Goal: Leave review/rating: Leave review/rating

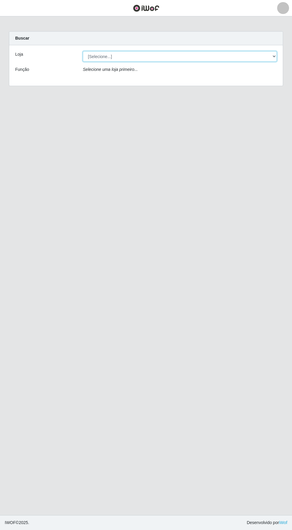
click at [99, 56] on select "[Selecione...] Supermercado Compre Bem - Itabaiana" at bounding box center [180, 56] width 194 height 10
select select "264"
click at [83, 51] on select "[Selecione...] Supermercado Compre Bem - Itabaiana" at bounding box center [180, 56] width 194 height 10
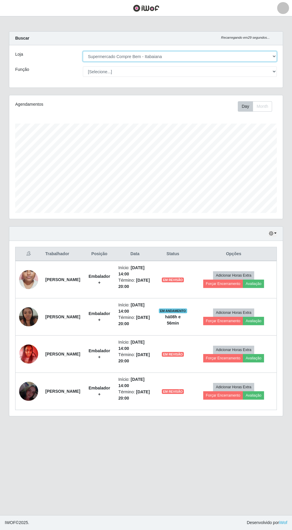
scroll to position [123, 274]
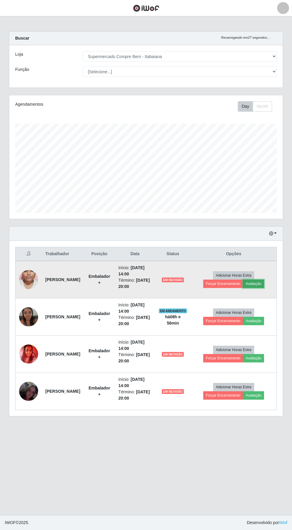
click at [263, 286] on button "Avaliação" at bounding box center [253, 284] width 21 height 8
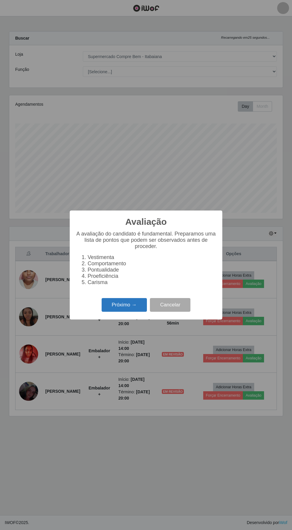
click at [117, 307] on button "Próximo →" at bounding box center [124, 305] width 45 height 14
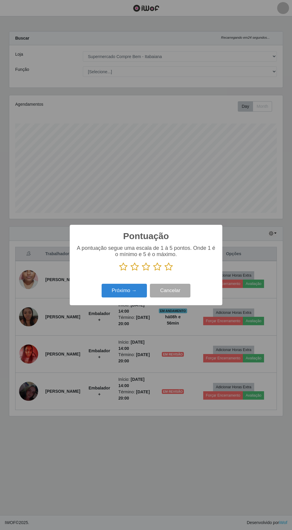
click at [154, 267] on icon at bounding box center [157, 266] width 8 height 9
click at [153, 271] on input "radio" at bounding box center [153, 271] width 0 height 0
click at [122, 292] on button "Próximo →" at bounding box center [124, 291] width 45 height 14
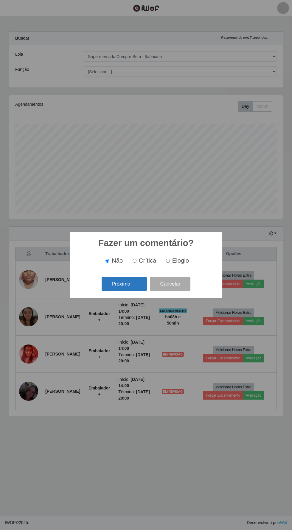
click at [127, 285] on button "Próximo →" at bounding box center [124, 284] width 45 height 14
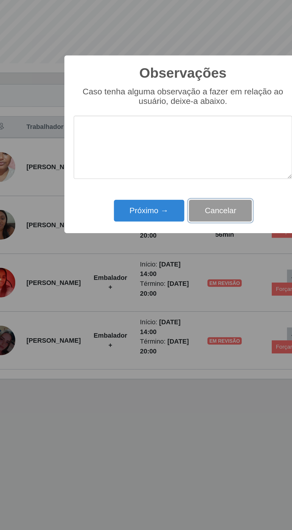
click at [181, 307] on button "Cancelar" at bounding box center [170, 308] width 41 height 14
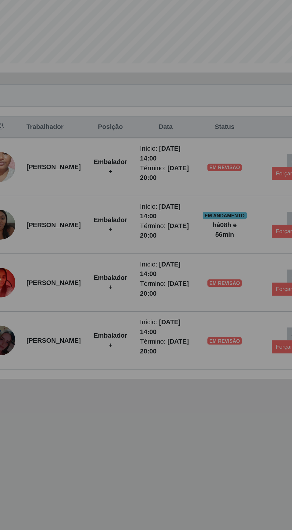
scroll to position [0, 0]
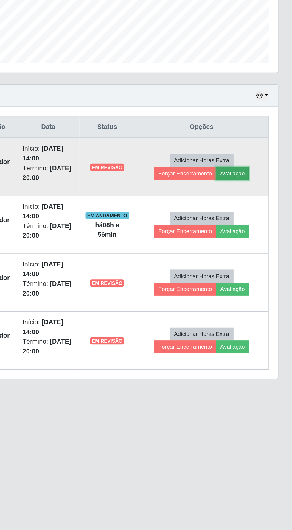
click at [264, 283] on button "Avaliação" at bounding box center [253, 284] width 21 height 8
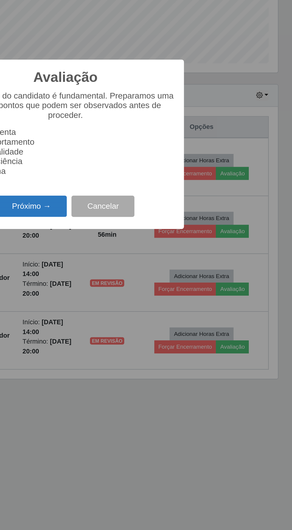
click at [129, 308] on button "Próximo →" at bounding box center [124, 305] width 45 height 14
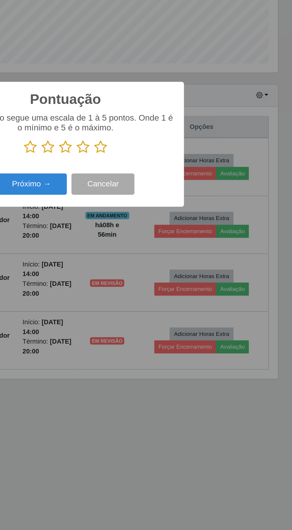
click at [167, 267] on icon at bounding box center [168, 266] width 8 height 9
click at [164, 271] on input "radio" at bounding box center [164, 271] width 0 height 0
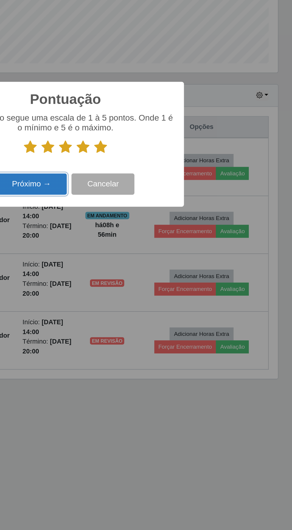
click at [126, 285] on button "Próximo →" at bounding box center [124, 291] width 45 height 14
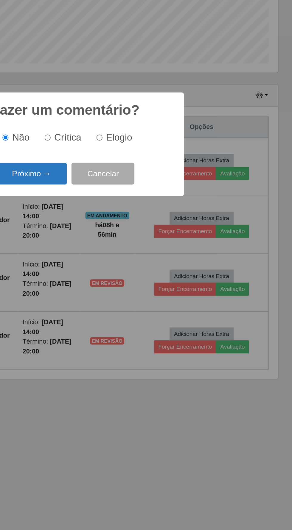
click at [125, 288] on button "Próximo →" at bounding box center [124, 284] width 45 height 14
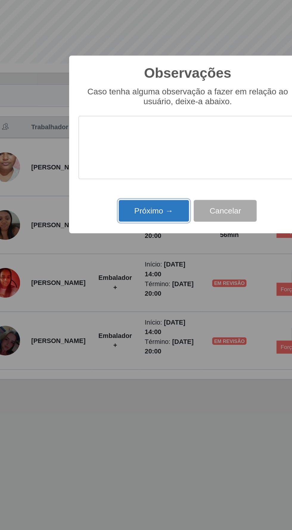
click at [118, 307] on button "Próximo →" at bounding box center [124, 308] width 45 height 14
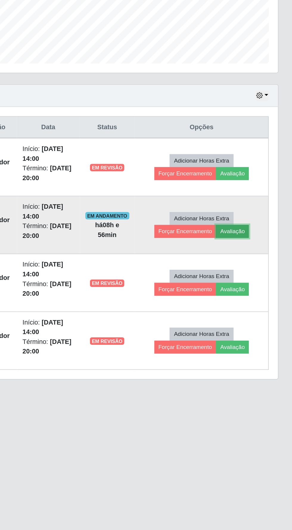
click at [264, 321] on button "Avaliação" at bounding box center [253, 321] width 21 height 8
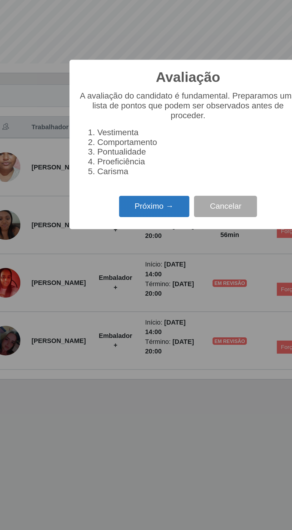
click at [120, 304] on button "Próximo →" at bounding box center [124, 305] width 45 height 14
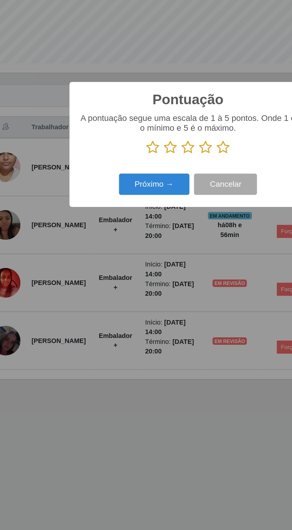
click at [143, 268] on icon at bounding box center [146, 266] width 8 height 9
click at [142, 271] on input "radio" at bounding box center [142, 271] width 0 height 0
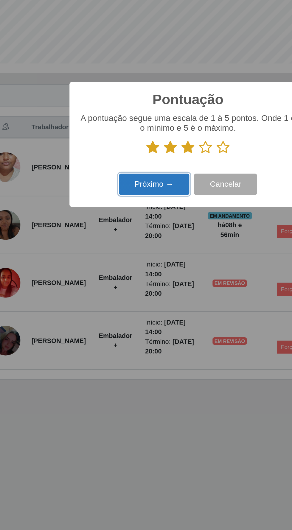
click at [124, 290] on button "Próximo →" at bounding box center [124, 291] width 45 height 14
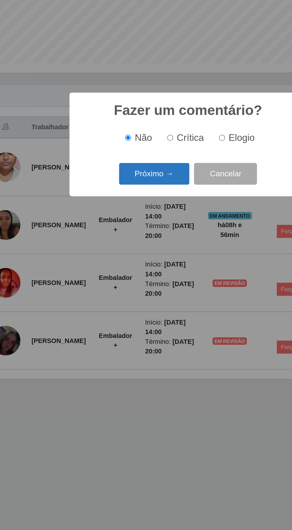
click at [124, 284] on button "Próximo →" at bounding box center [124, 284] width 45 height 14
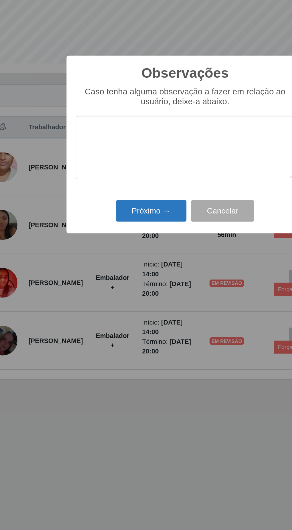
click at [122, 308] on button "Próximo →" at bounding box center [124, 308] width 45 height 14
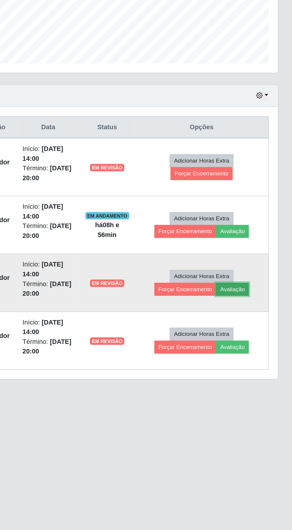
click at [264, 357] on button "Avaliação" at bounding box center [253, 358] width 21 height 8
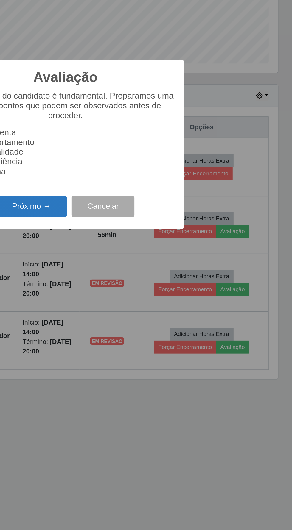
click at [122, 305] on button "Próximo →" at bounding box center [124, 305] width 45 height 14
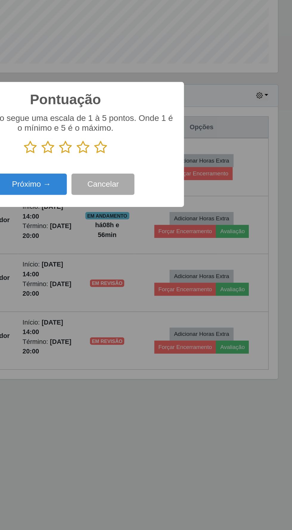
click at [139, 268] on icon at bounding box center [135, 266] width 8 height 9
click at [131, 271] on input "radio" at bounding box center [131, 271] width 0 height 0
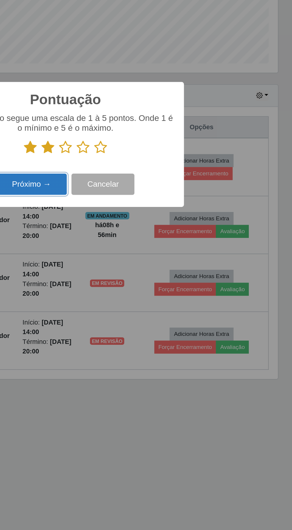
click at [131, 288] on button "Próximo →" at bounding box center [124, 291] width 45 height 14
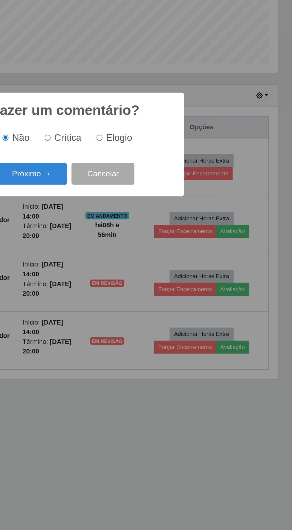
click at [125, 277] on button "Próximo →" at bounding box center [124, 284] width 45 height 14
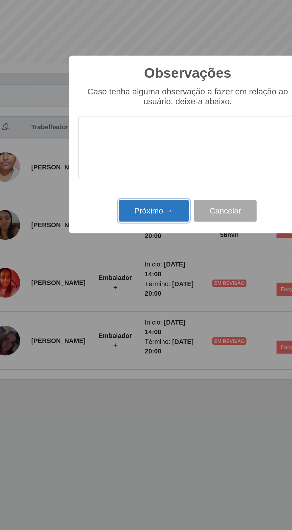
click at [121, 309] on button "Próximo →" at bounding box center [124, 308] width 45 height 14
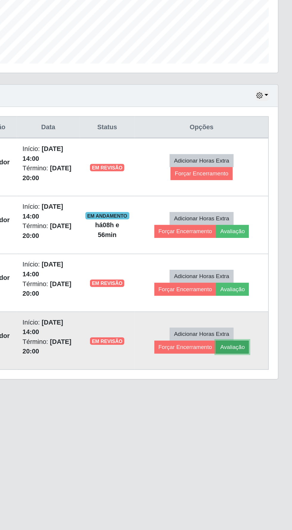
click at [264, 398] on button "Avaliação" at bounding box center [253, 396] width 21 height 8
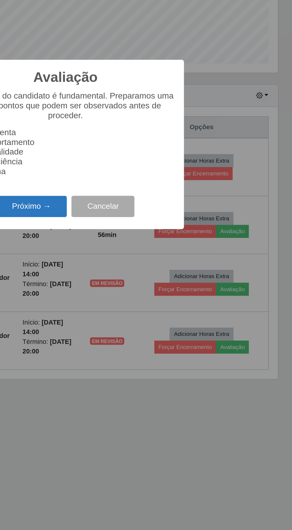
click at [123, 302] on button "Próximo →" at bounding box center [124, 305] width 45 height 14
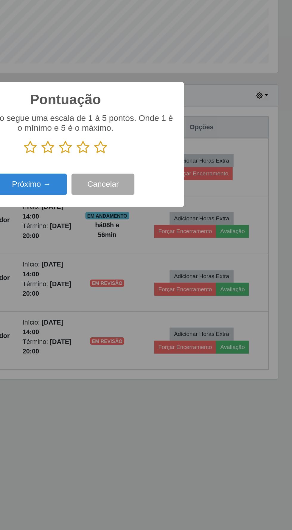
click at [170, 266] on icon at bounding box center [168, 266] width 8 height 9
click at [164, 271] on input "radio" at bounding box center [164, 271] width 0 height 0
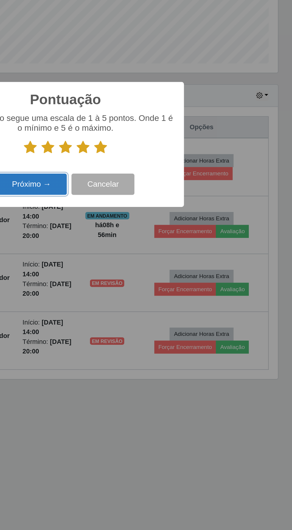
click at [134, 286] on button "Próximo →" at bounding box center [124, 291] width 45 height 14
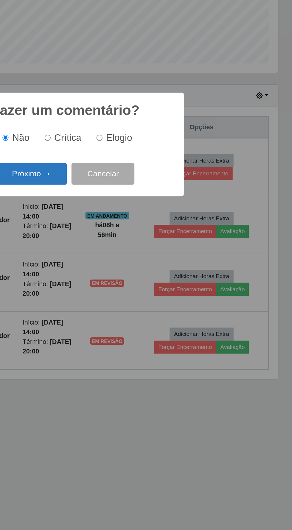
click at [126, 284] on button "Próximo →" at bounding box center [124, 284] width 45 height 14
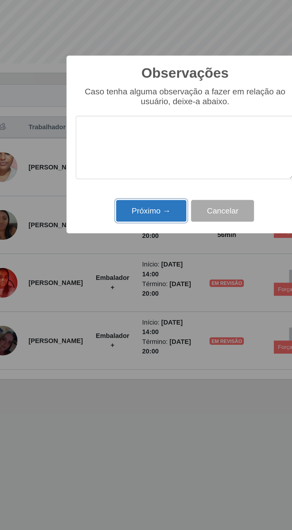
click at [118, 307] on button "Próximo →" at bounding box center [124, 308] width 45 height 14
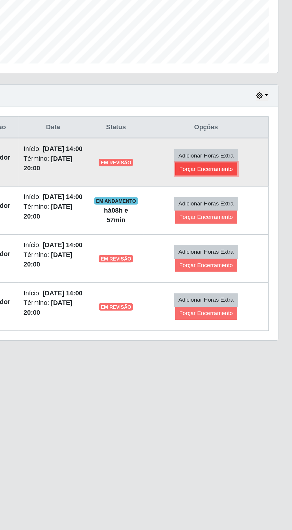
click at [248, 285] on button "Forçar Encerramento" at bounding box center [237, 281] width 40 height 8
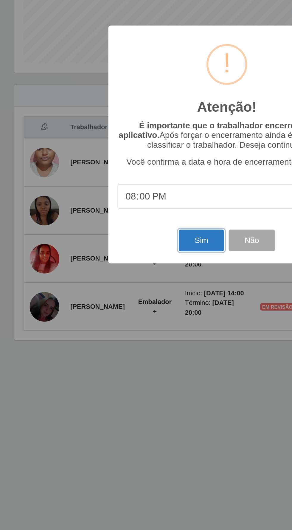
click at [129, 330] on button "Sim" at bounding box center [129, 327] width 29 height 14
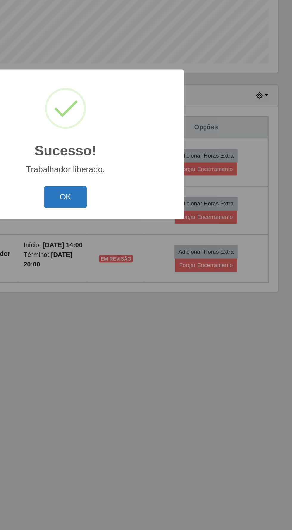
click at [148, 295] on button "OK" at bounding box center [146, 299] width 28 height 14
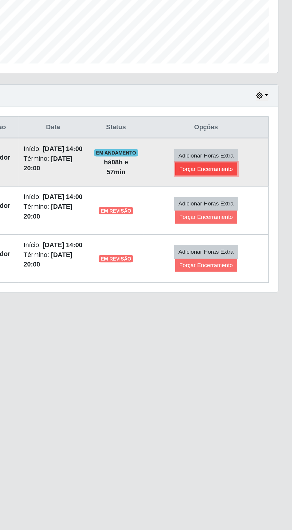
click at [254, 282] on button "Forçar Encerramento" at bounding box center [237, 281] width 40 height 8
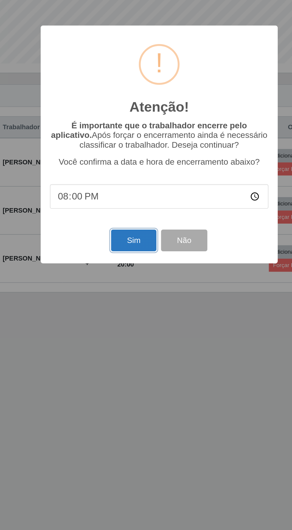
click at [127, 328] on button "Sim" at bounding box center [129, 327] width 29 height 14
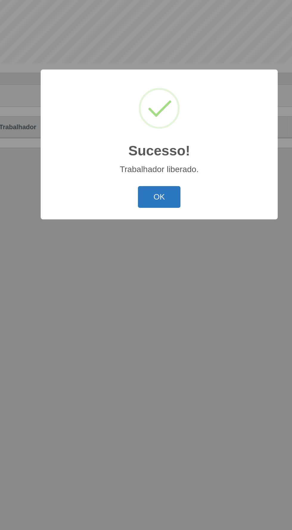
click at [145, 300] on button "OK" at bounding box center [146, 299] width 28 height 14
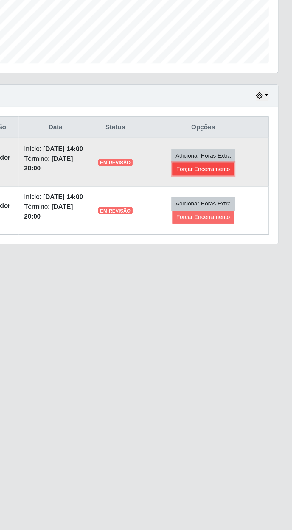
click at [248, 285] on button "Forçar Encerramento" at bounding box center [235, 281] width 40 height 8
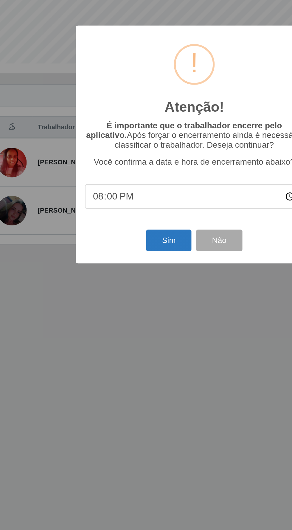
click at [126, 327] on button "Sim" at bounding box center [129, 327] width 29 height 14
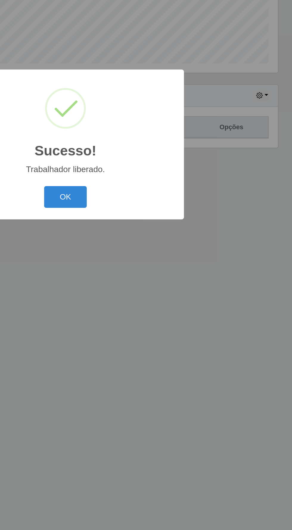
click at [145, 301] on button "OK" at bounding box center [146, 299] width 28 height 14
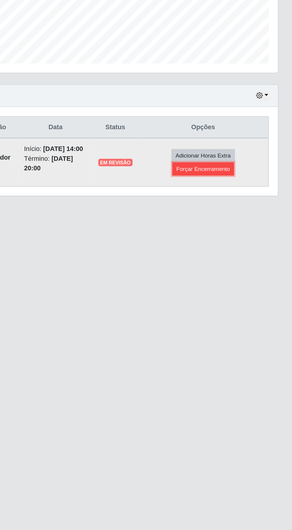
click at [247, 285] on button "Forçar Encerramento" at bounding box center [235, 281] width 40 height 8
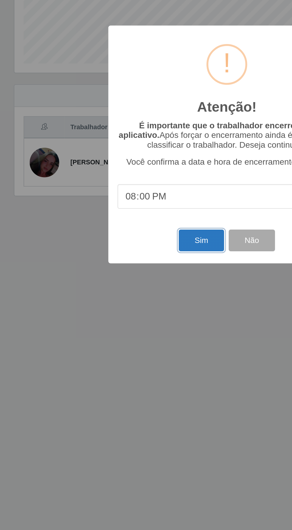
click at [128, 328] on button "Sim" at bounding box center [129, 327] width 29 height 14
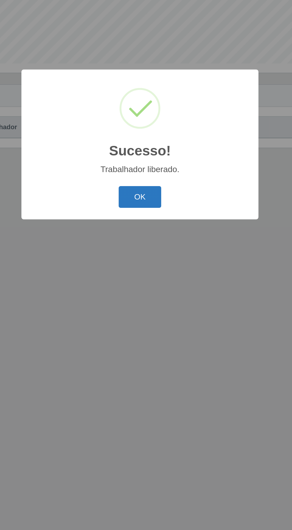
click at [151, 296] on button "OK" at bounding box center [146, 299] width 28 height 14
